Goal: Task Accomplishment & Management: Use online tool/utility

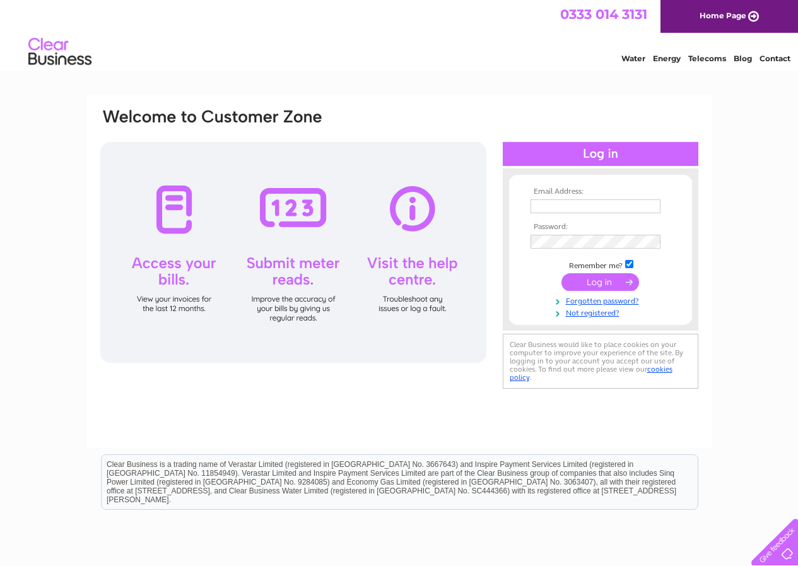
type input "autolinkma@gmail.com"
click at [620, 283] on input "submit" at bounding box center [600, 282] width 78 height 18
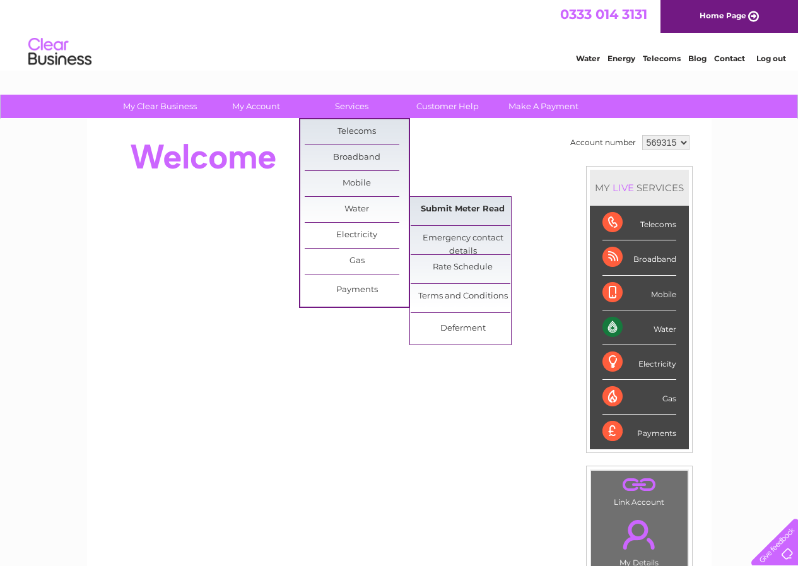
click at [488, 207] on link "Submit Meter Read" at bounding box center [463, 209] width 104 height 25
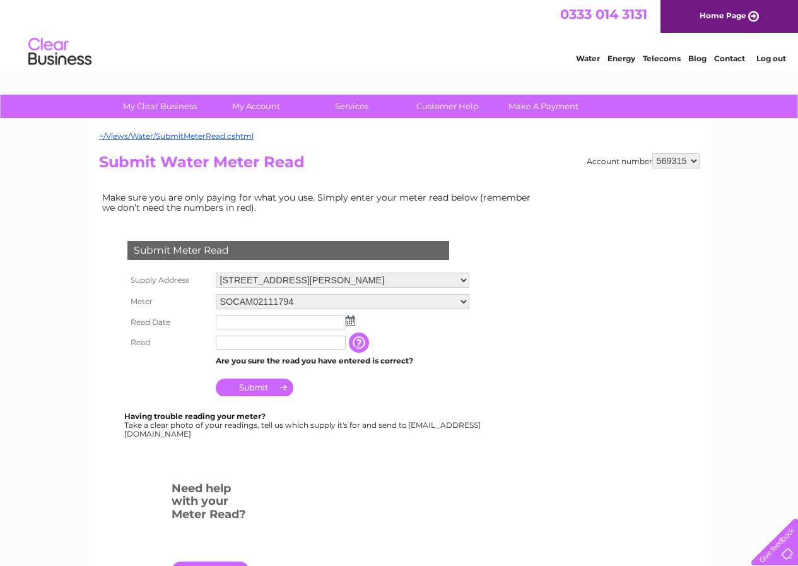
click at [351, 318] on img at bounding box center [350, 320] width 9 height 10
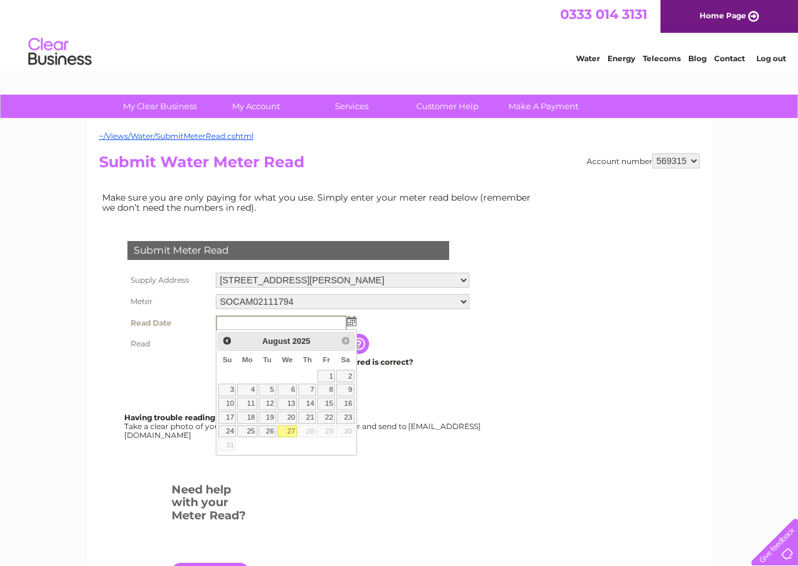
click at [290, 430] on link "27" at bounding box center [287, 431] width 20 height 13
type input "2025/08/27"
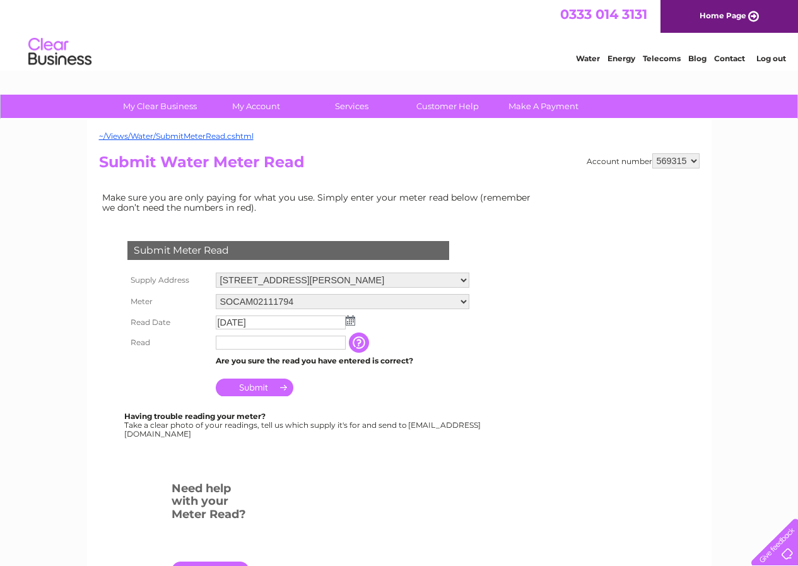
click at [231, 347] on input "text" at bounding box center [281, 342] width 130 height 14
type input "0715"
click at [262, 387] on input "Submit" at bounding box center [255, 387] width 78 height 18
